Goal: Task Accomplishment & Management: Use online tool/utility

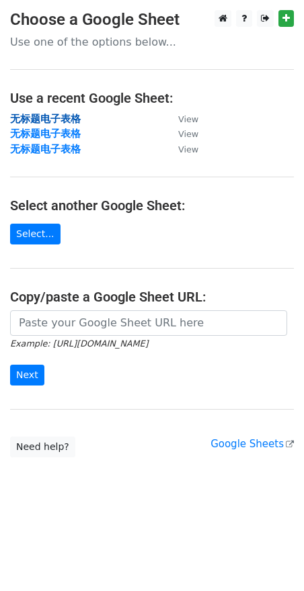
click at [66, 122] on strong "无标题电子表格" at bounding box center [45, 119] width 71 height 12
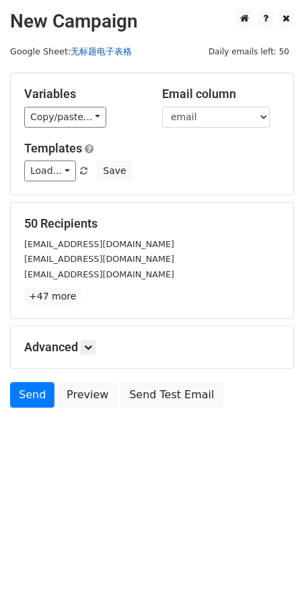
click at [101, 46] on link "无标题电子表格" at bounding box center [101, 51] width 61 height 10
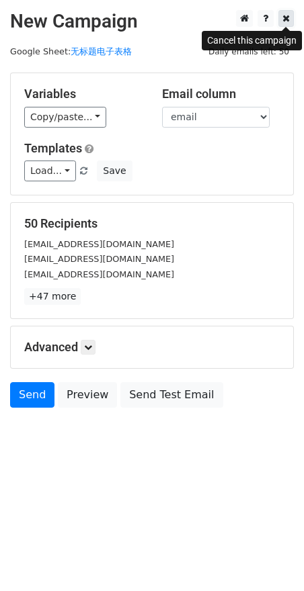
click at [288, 20] on icon at bounding box center [285, 17] width 7 height 9
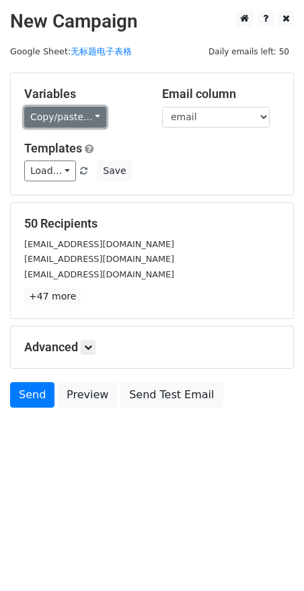
click at [62, 122] on link "Copy/paste..." at bounding box center [65, 117] width 82 height 21
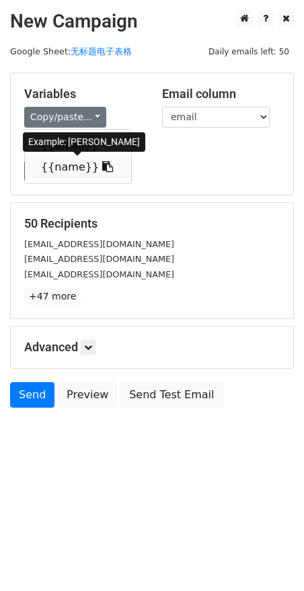
click at [58, 163] on link "{{name}}" at bounding box center [78, 167] width 106 height 21
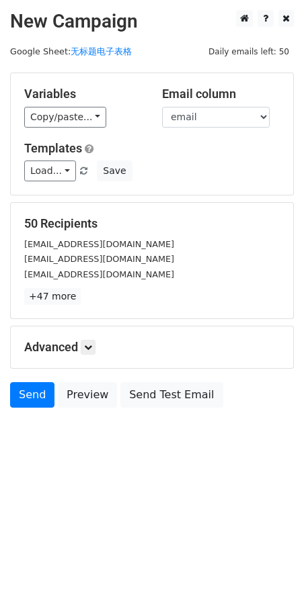
click at [193, 179] on div "Load... No templates saved Save" at bounding box center [151, 171] width 275 height 21
click at [177, 172] on div "Load... No templates saved Save" at bounding box center [151, 171] width 275 height 21
click at [93, 341] on link at bounding box center [88, 347] width 15 height 15
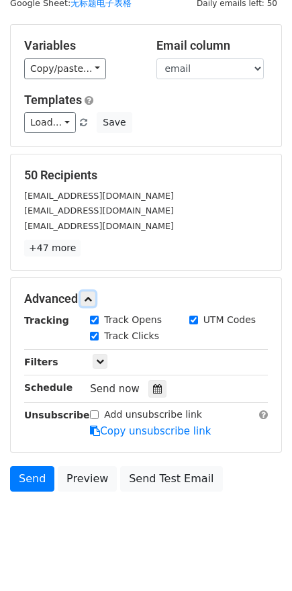
scroll to position [51, 0]
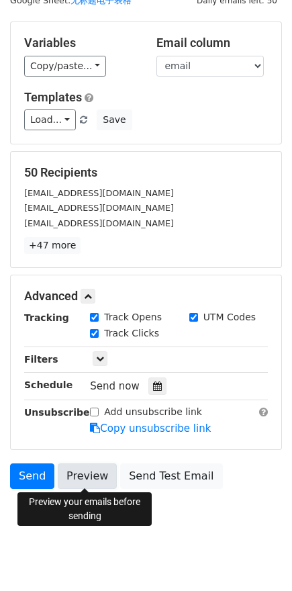
click at [83, 478] on link "Preview" at bounding box center [87, 477] width 59 height 26
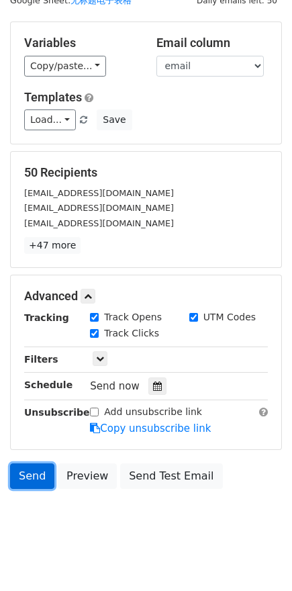
click at [27, 474] on link "Send" at bounding box center [32, 477] width 44 height 26
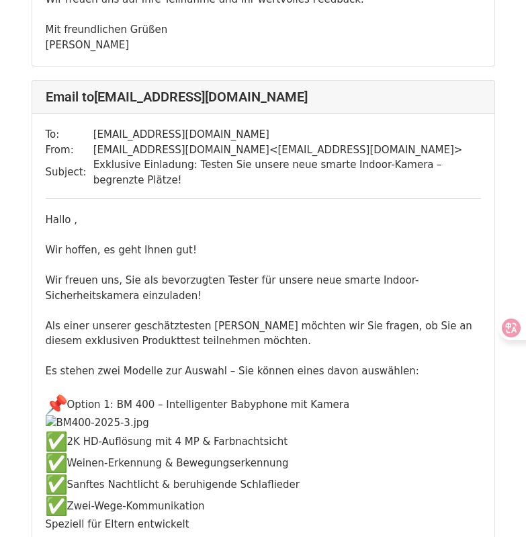
scroll to position [3225, 0]
